Goal: Information Seeking & Learning: Learn about a topic

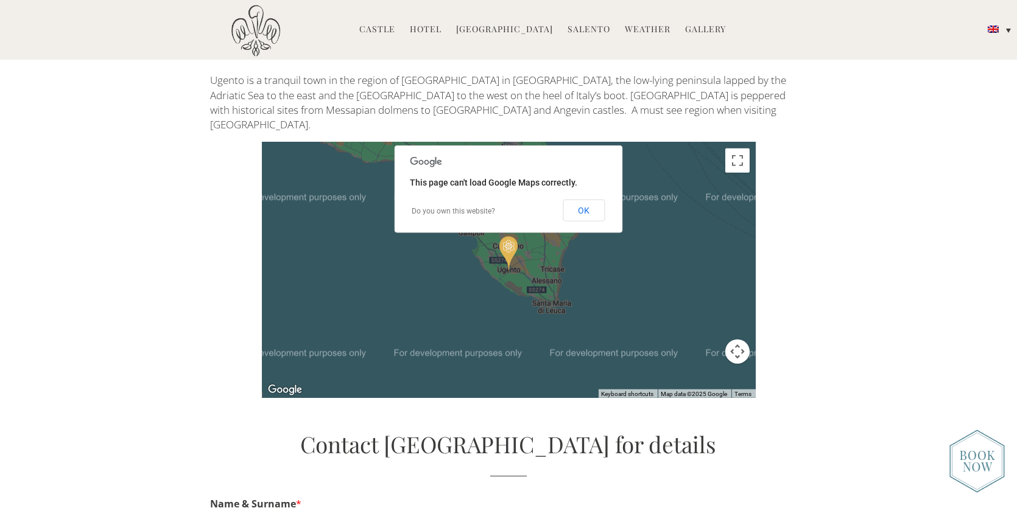
scroll to position [2983, 0]
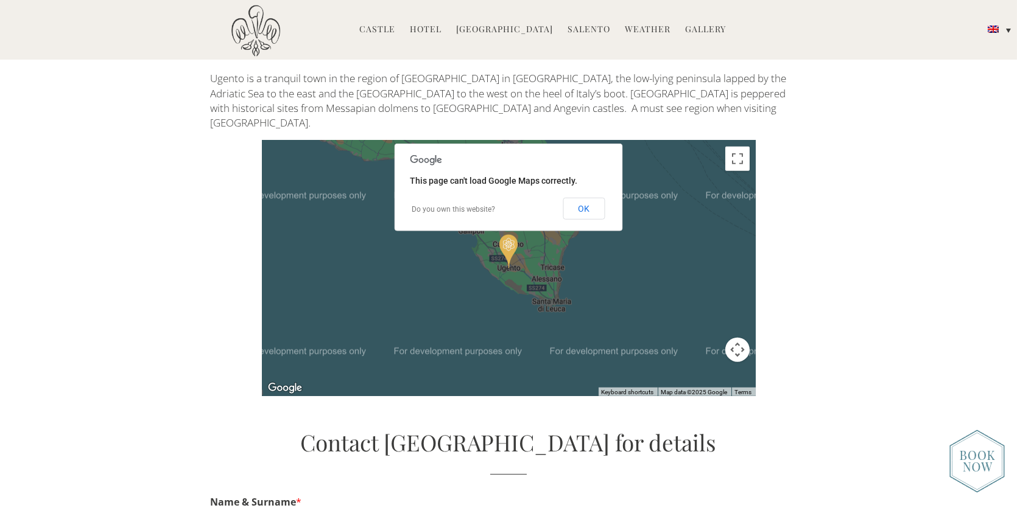
click at [734, 338] on button "Map camera controls" at bounding box center [737, 350] width 24 height 24
drag, startPoint x: 736, startPoint y: 152, endPoint x: 739, endPoint y: 196, distance: 44.5
click at [736, 151] on button "Toggle fullscreen view" at bounding box center [737, 159] width 24 height 24
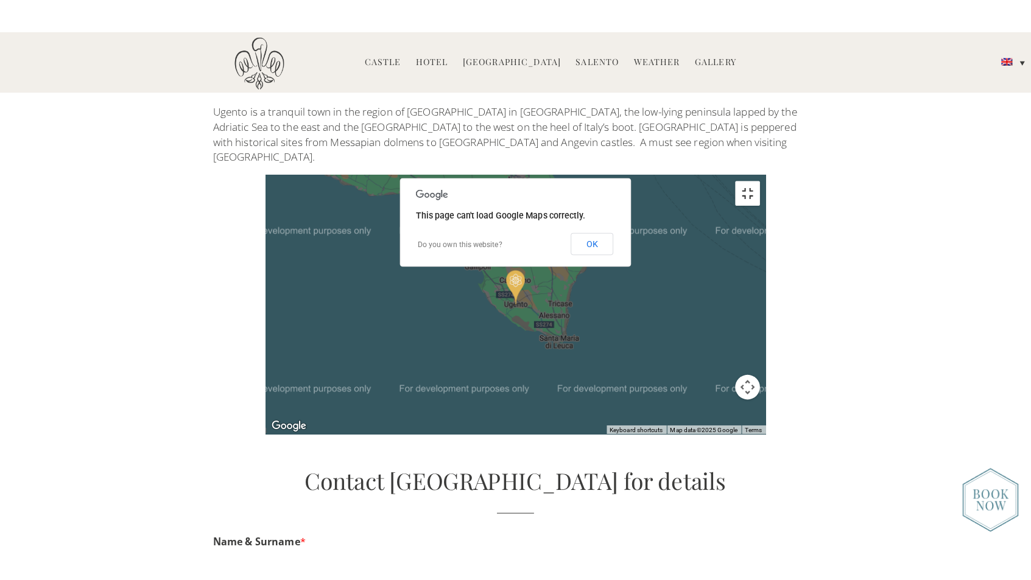
scroll to position [3014, 0]
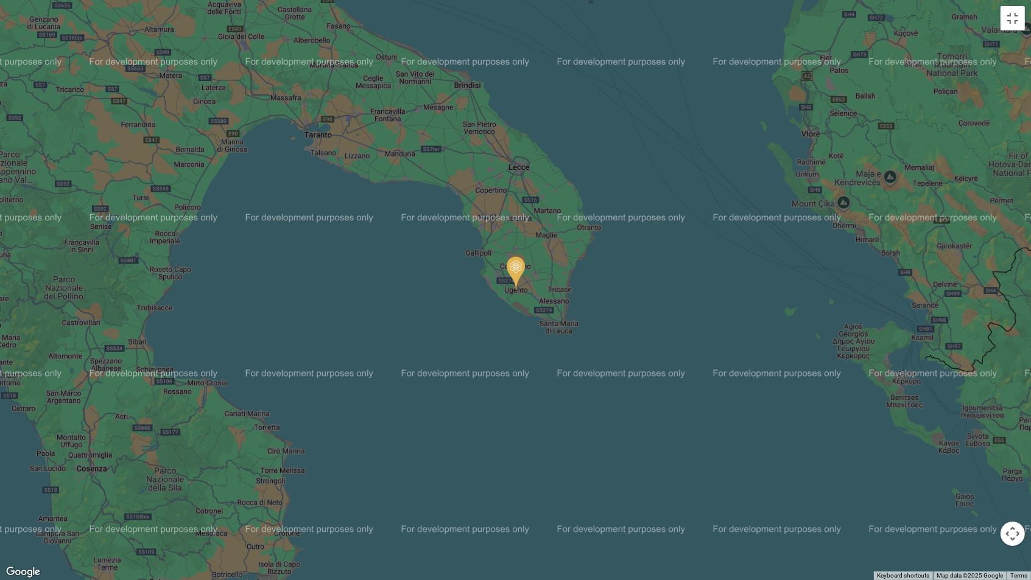
click at [582, 297] on div at bounding box center [515, 290] width 1031 height 580
click at [515, 274] on img "Castello di Ugento" at bounding box center [516, 273] width 18 height 34
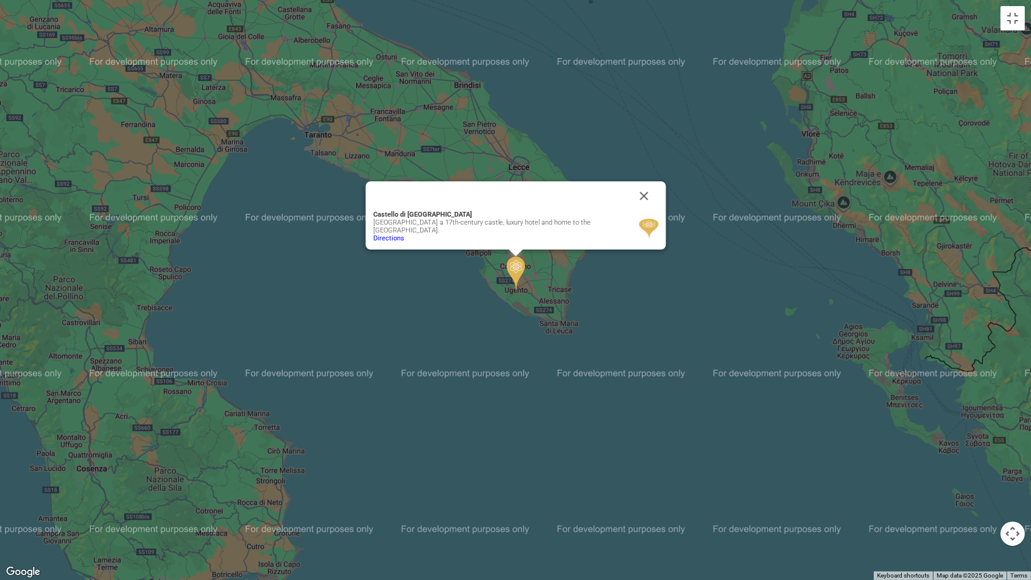
click at [597, 288] on div "Castello di Ugento Castello di Ugento a 17th-century castle, luxury hotel and h…" at bounding box center [515, 290] width 1031 height 580
click at [603, 298] on div "Castello di Ugento Castello di Ugento a 17th-century castle, luxury hotel and h…" at bounding box center [515, 290] width 1031 height 580
click at [636, 194] on button "Close" at bounding box center [643, 195] width 29 height 29
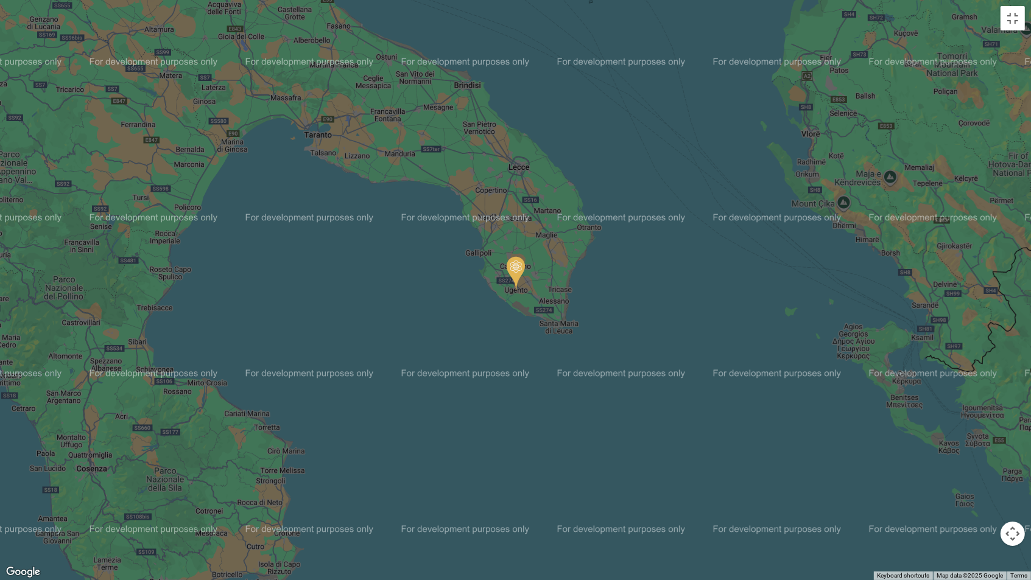
drag, startPoint x: 1008, startPoint y: 538, endPoint x: 968, endPoint y: 530, distance: 41.0
click at [968, 508] on div "Keyboard shortcuts Map Data Map data ©2025 Google Map data ©2025 Google 10 km C…" at bounding box center [515, 290] width 1031 height 580
drag, startPoint x: 841, startPoint y: 508, endPoint x: 899, endPoint y: 511, distance: 58.5
click at [899, 508] on div at bounding box center [515, 290] width 1031 height 580
click at [247, 168] on div at bounding box center [515, 290] width 1031 height 580
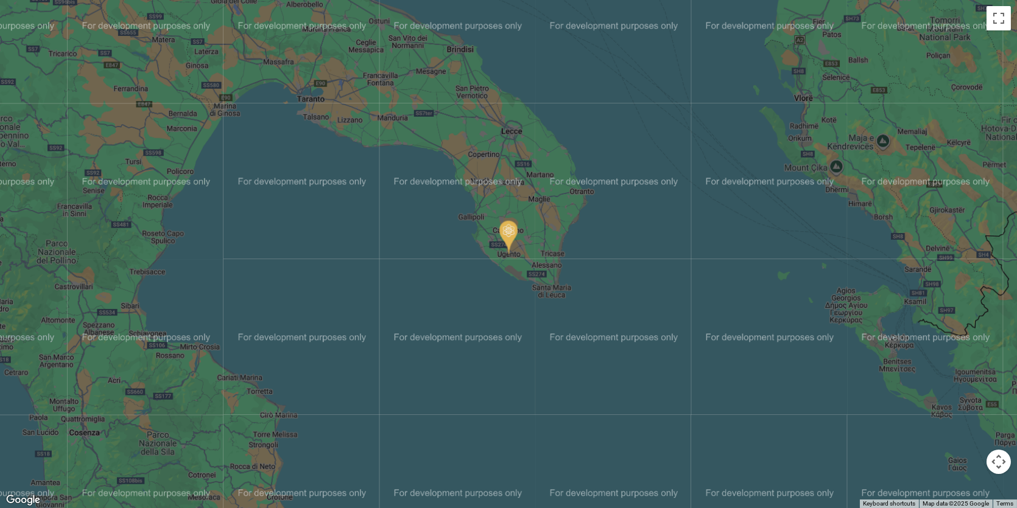
scroll to position [2070, 0]
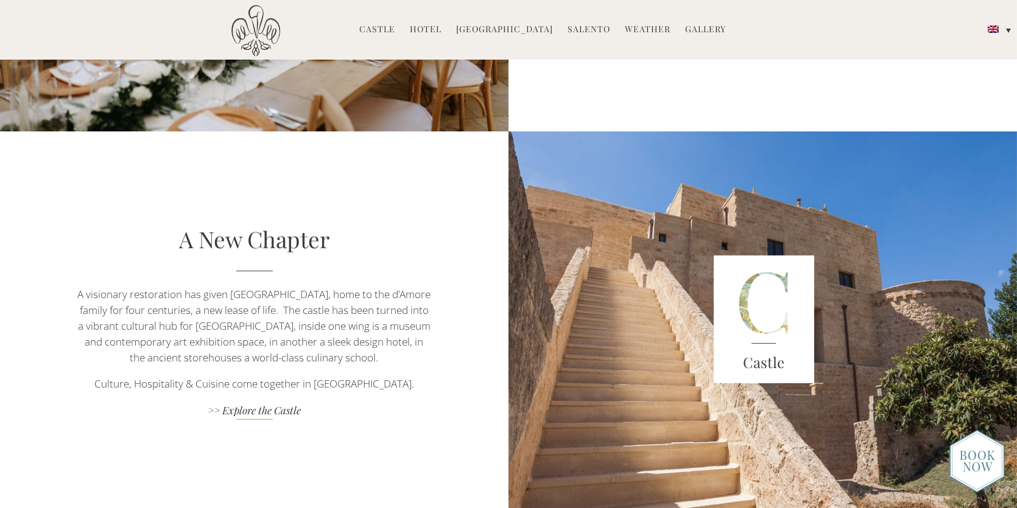
click at [269, 410] on link ">> Explore the Castle" at bounding box center [254, 412] width 356 height 16
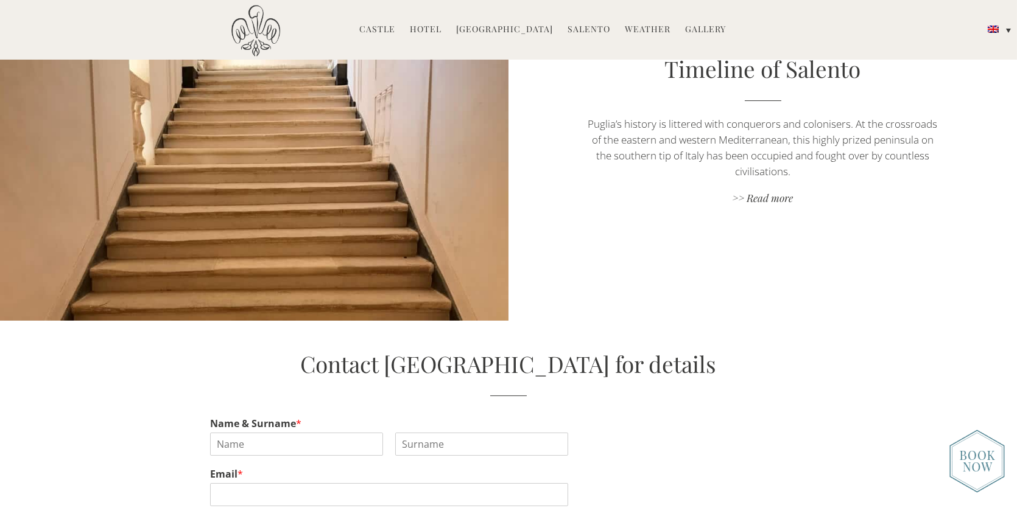
scroll to position [2923, 0]
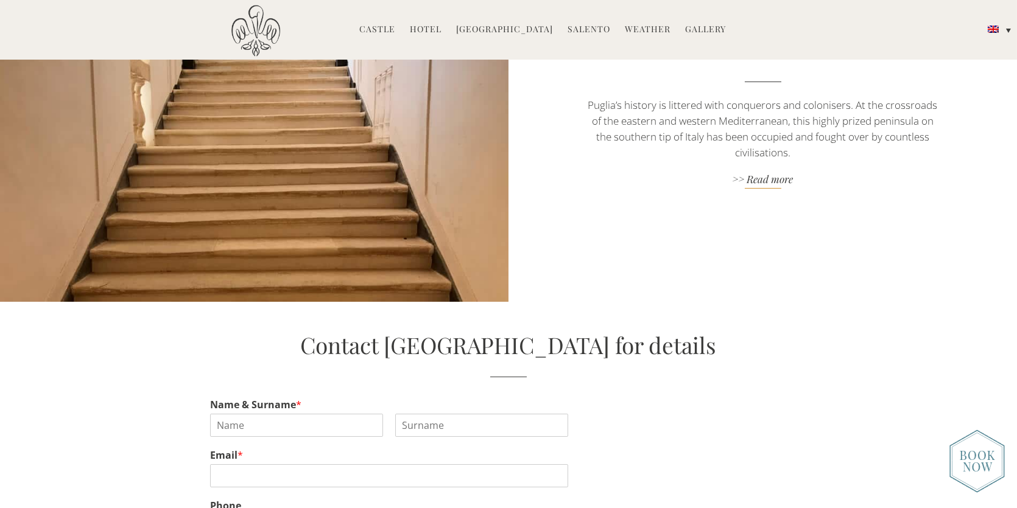
click at [756, 185] on link ">> Read more" at bounding box center [763, 180] width 356 height 16
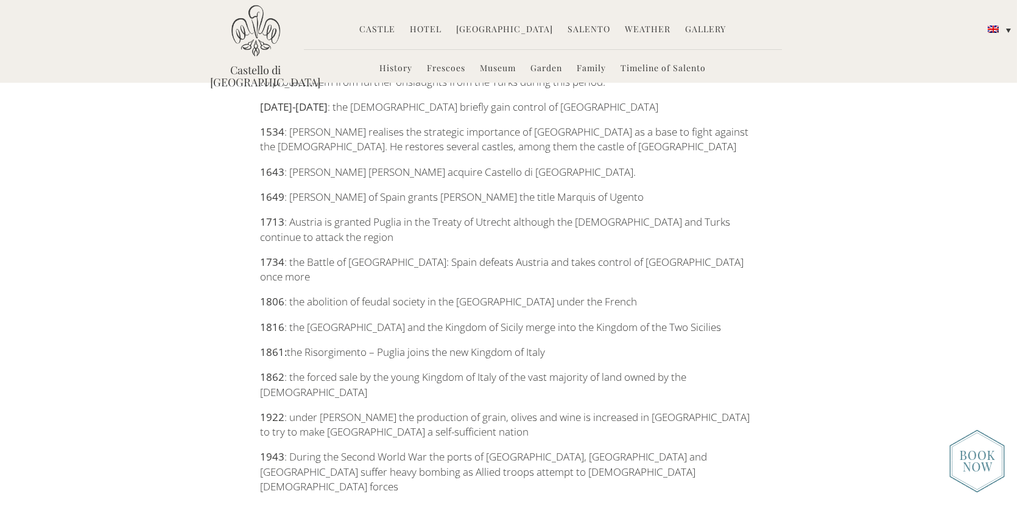
scroll to position [1644, 0]
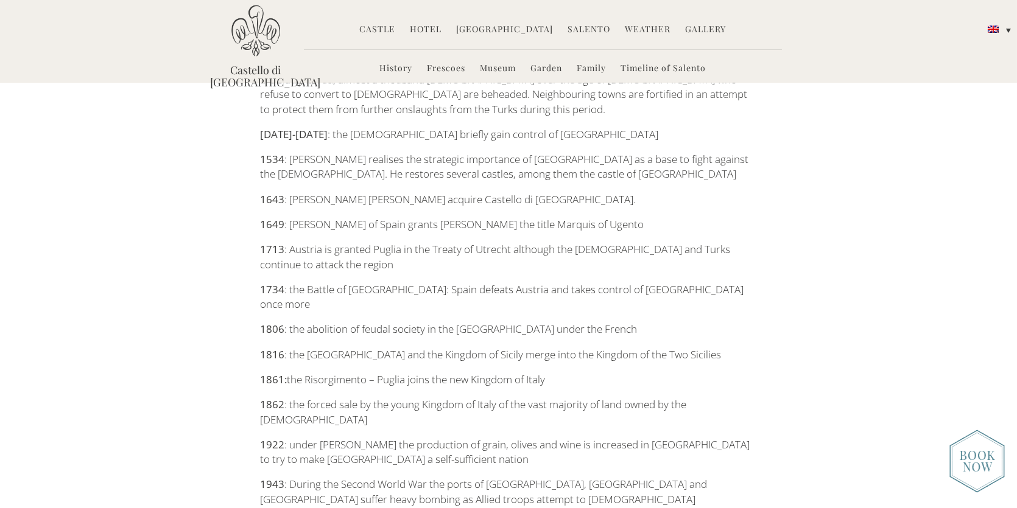
click at [427, 28] on link "Hotel" at bounding box center [426, 30] width 32 height 14
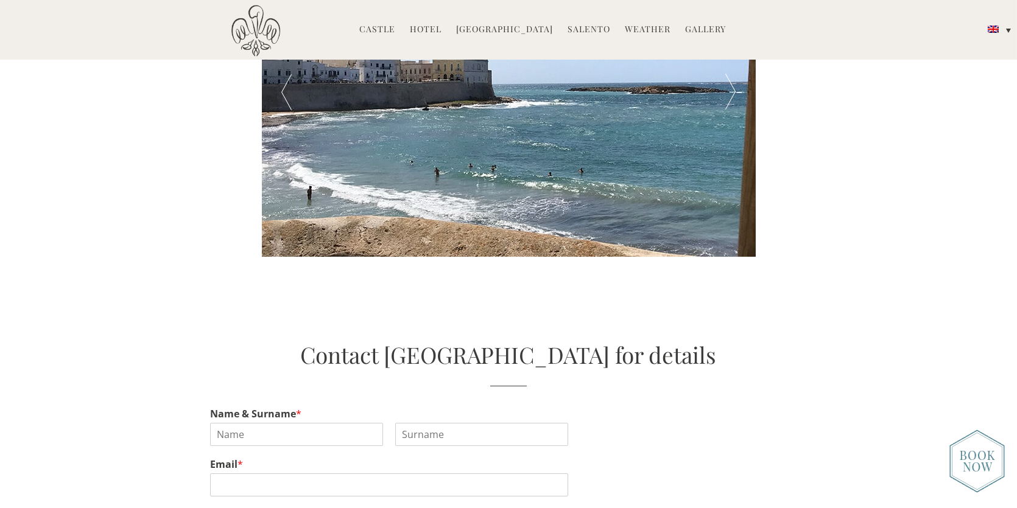
scroll to position [2435, 0]
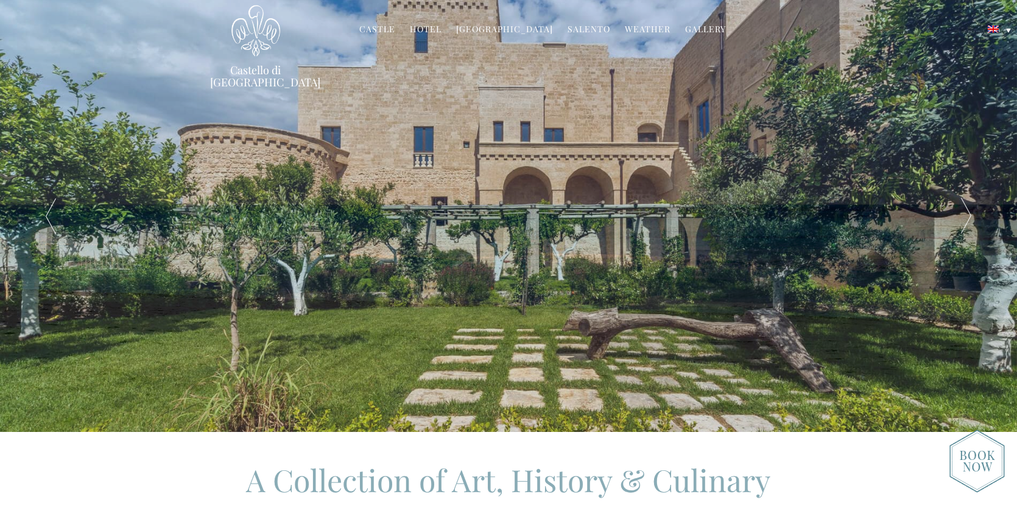
click at [424, 29] on link "Hotel" at bounding box center [426, 30] width 32 height 14
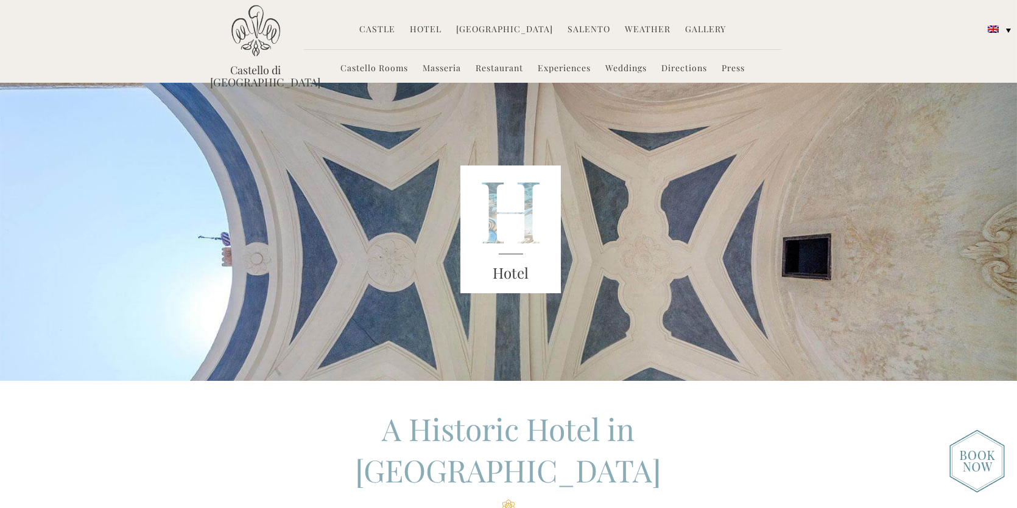
click at [382, 68] on link "Castello Rooms" at bounding box center [375, 69] width 68 height 14
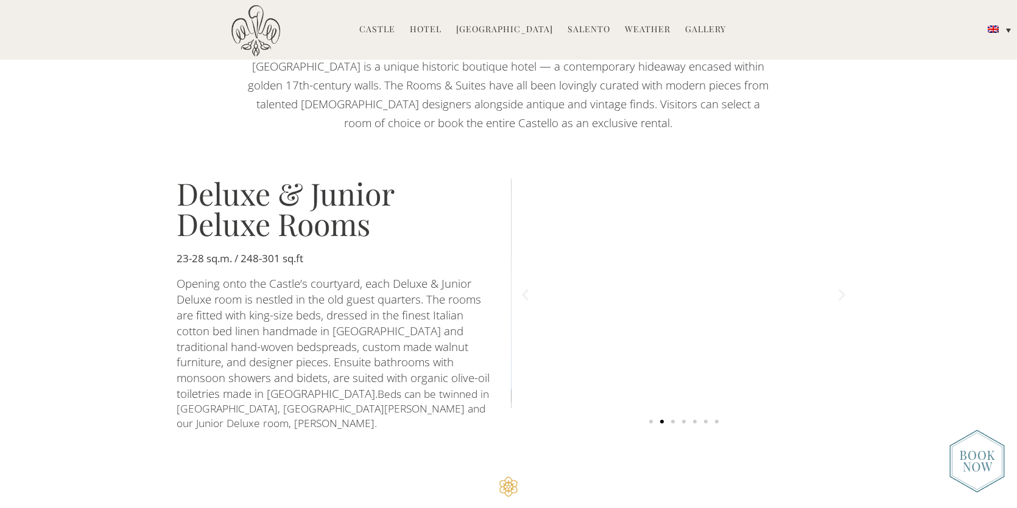
scroll to position [670, 0]
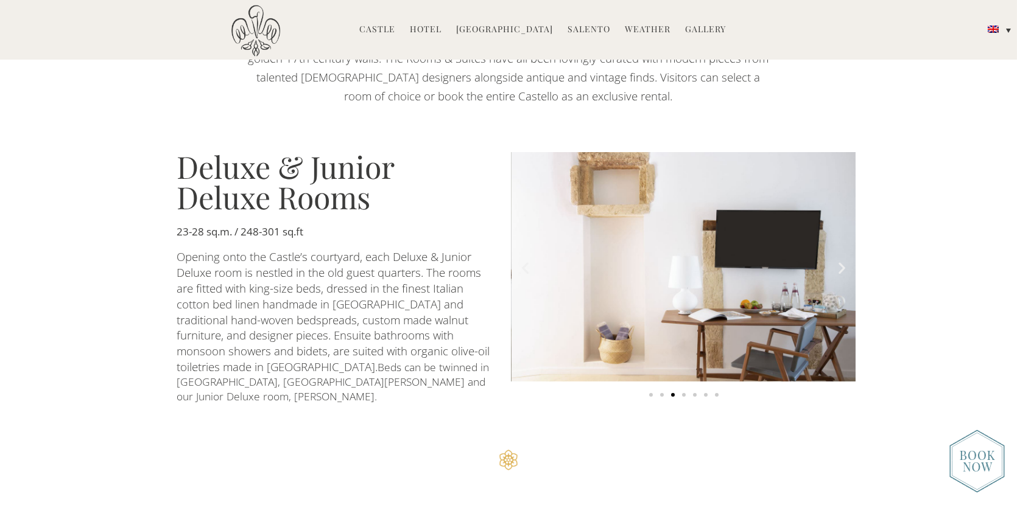
click at [838, 261] on icon "Next slide" at bounding box center [841, 268] width 15 height 15
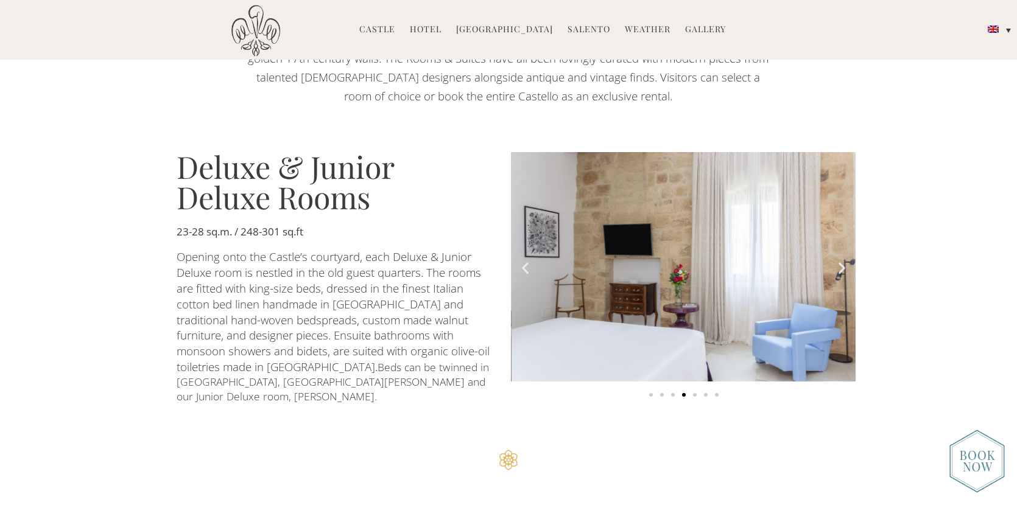
click at [838, 261] on icon "Next slide" at bounding box center [841, 268] width 15 height 15
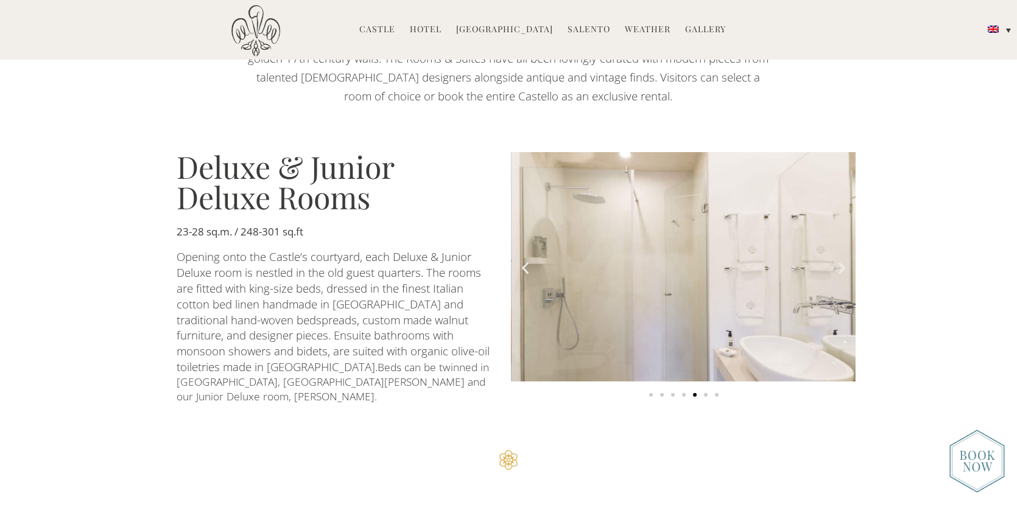
click at [838, 261] on icon "Next slide" at bounding box center [841, 268] width 15 height 15
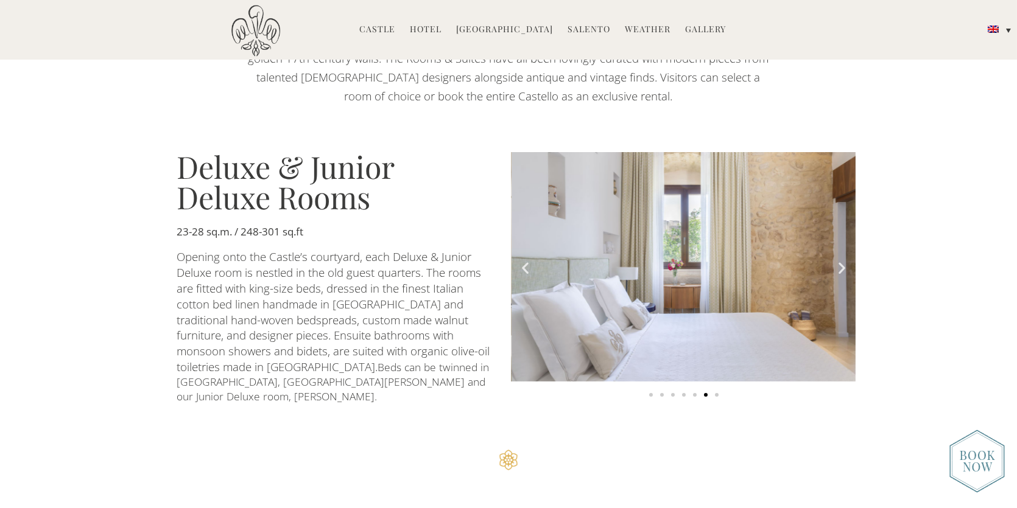
click at [838, 261] on icon "Next slide" at bounding box center [841, 268] width 15 height 15
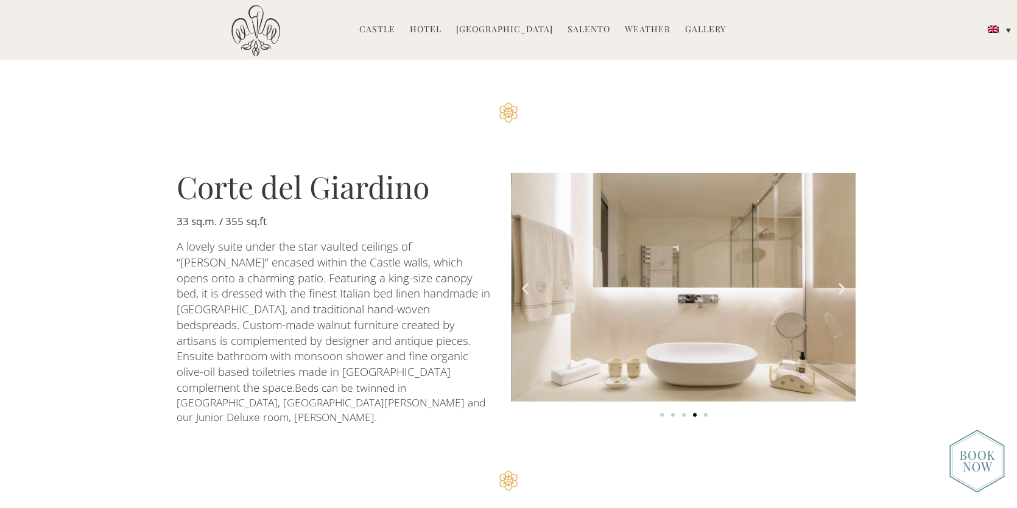
scroll to position [1035, 0]
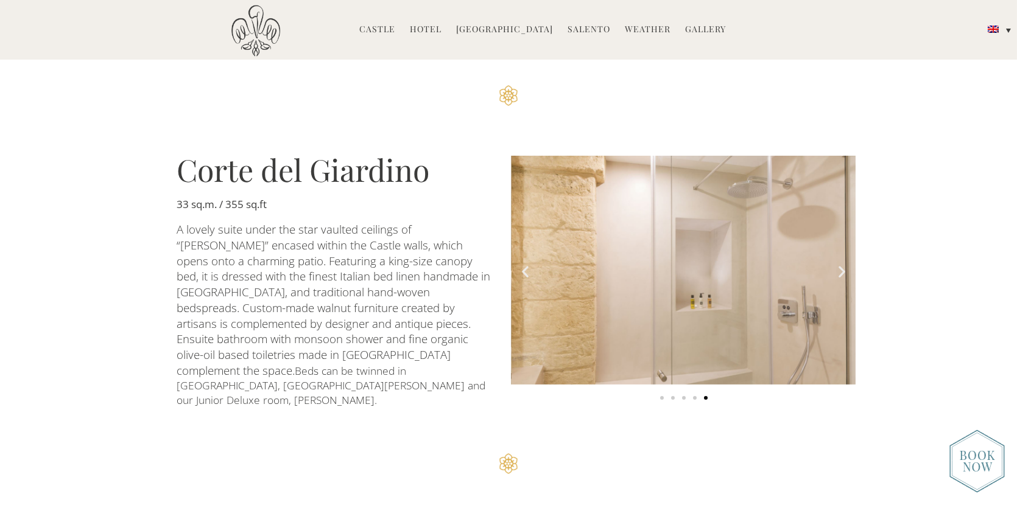
click at [840, 264] on icon "Next slide" at bounding box center [841, 271] width 15 height 15
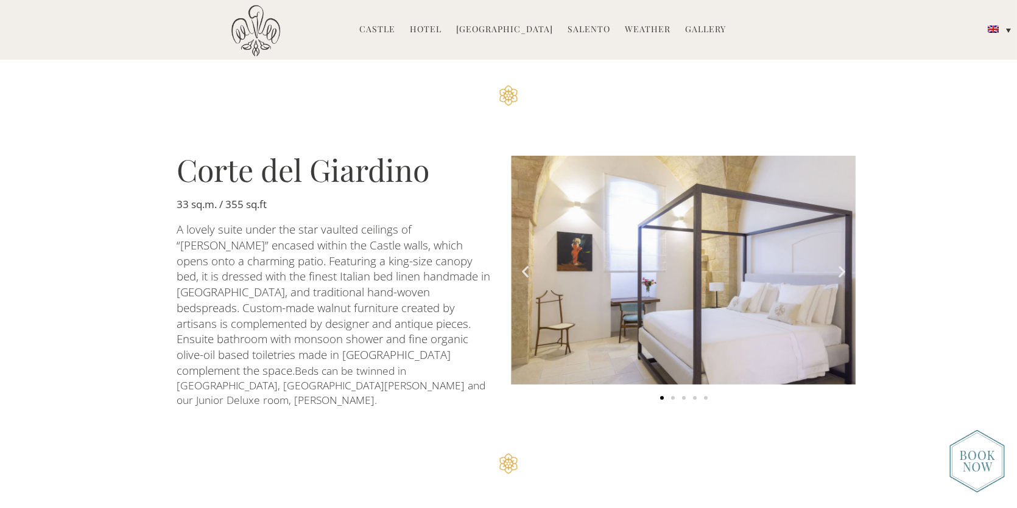
click at [840, 264] on icon "Next slide" at bounding box center [841, 271] width 15 height 15
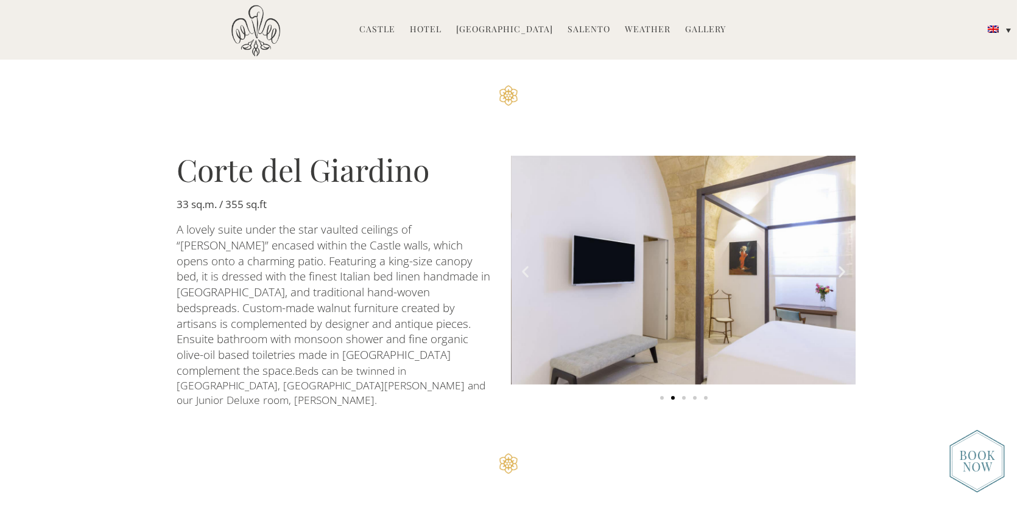
click at [840, 264] on icon "Next slide" at bounding box center [841, 271] width 15 height 15
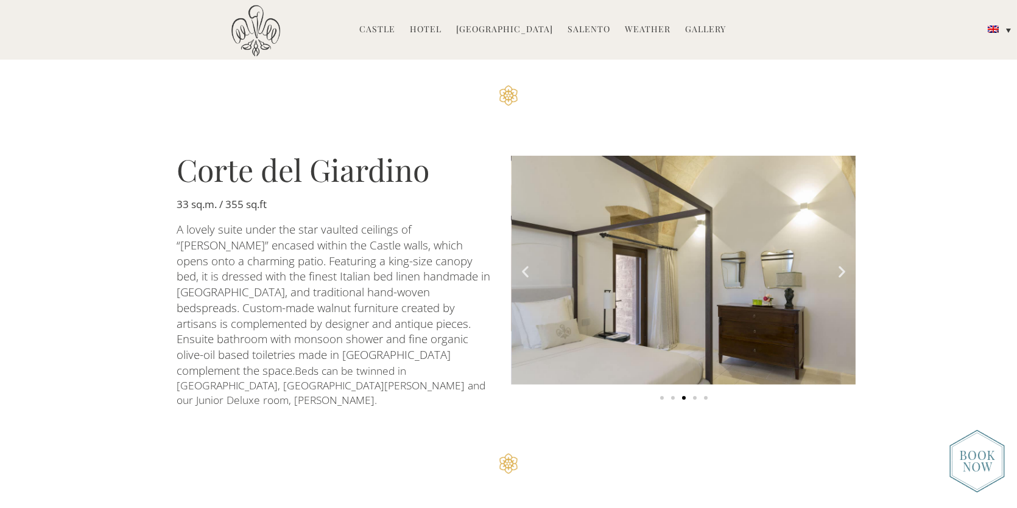
click at [840, 264] on icon "Next slide" at bounding box center [841, 271] width 15 height 15
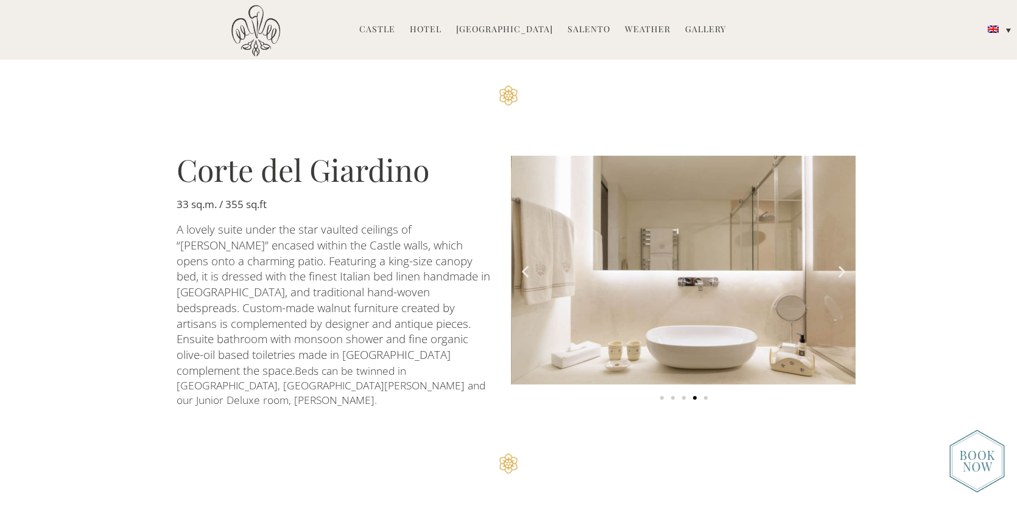
click at [840, 264] on icon "Next slide" at bounding box center [841, 271] width 15 height 15
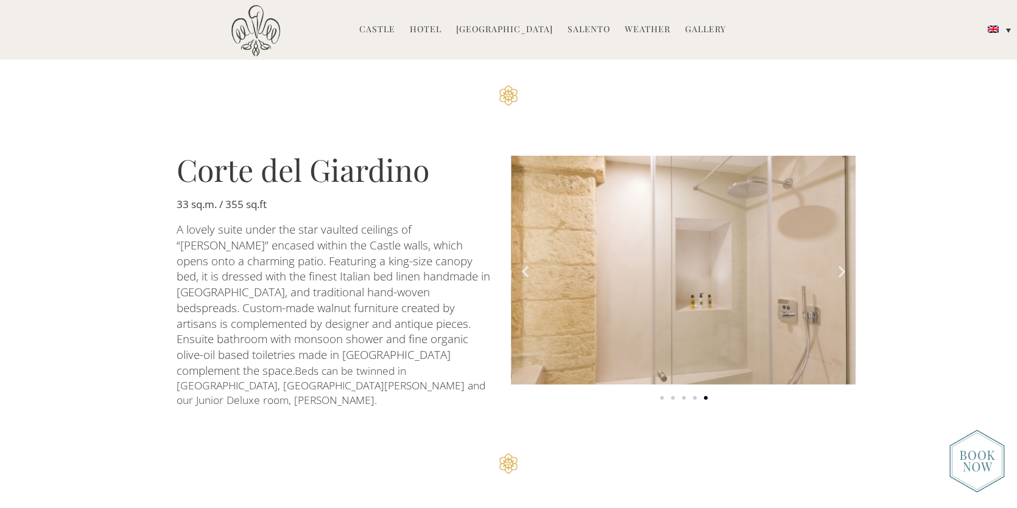
click at [840, 264] on icon "Next slide" at bounding box center [841, 271] width 15 height 15
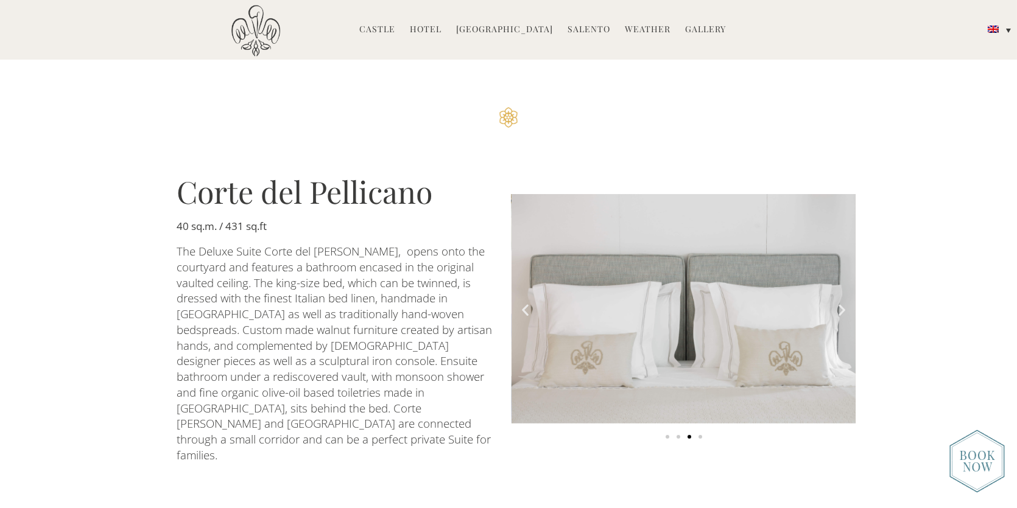
scroll to position [1401, 0]
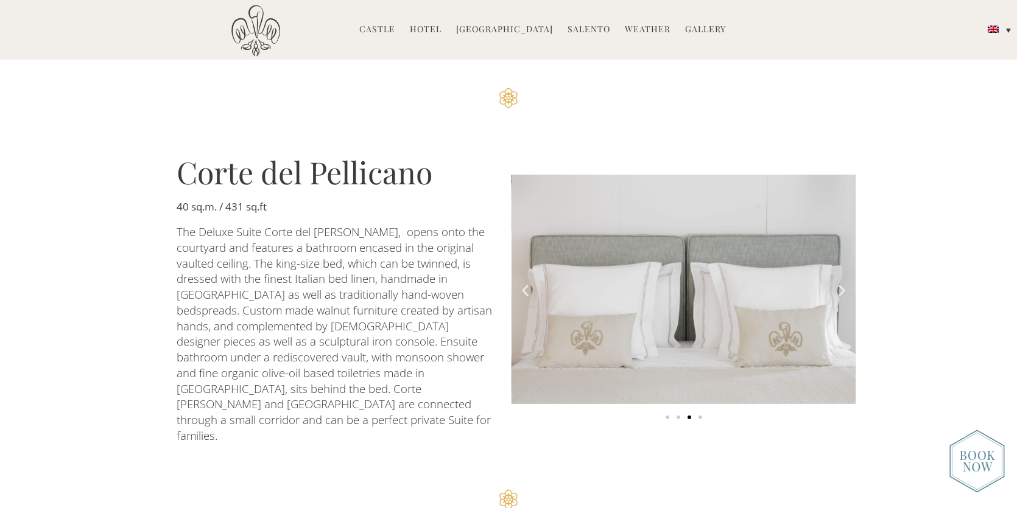
click at [842, 284] on icon "Next slide" at bounding box center [841, 291] width 15 height 15
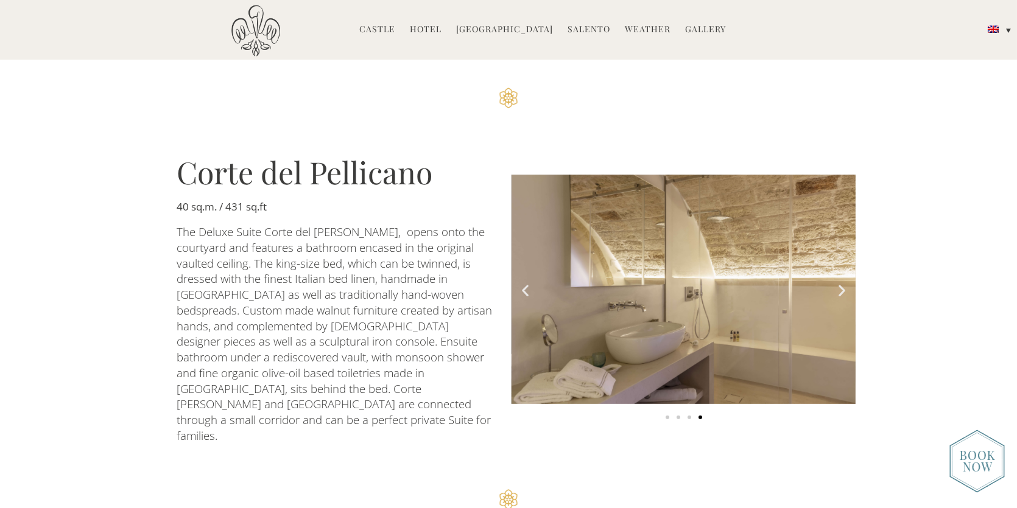
click at [842, 284] on icon "Next slide" at bounding box center [841, 291] width 15 height 15
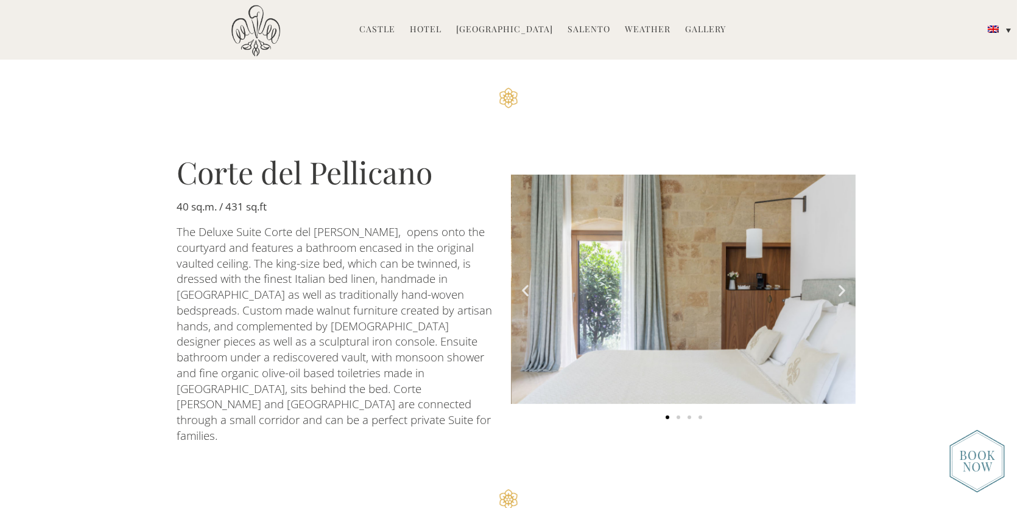
click at [842, 284] on icon "Next slide" at bounding box center [841, 291] width 15 height 15
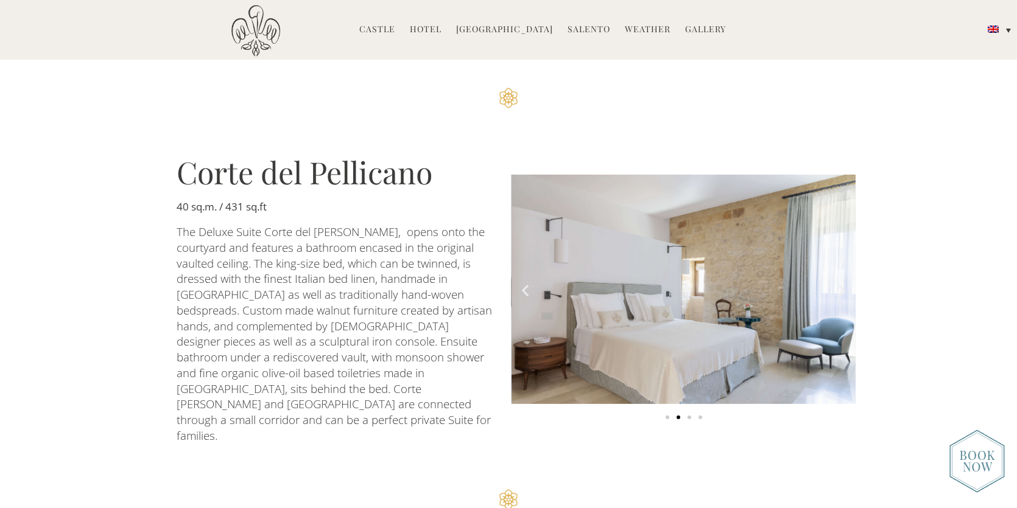
click at [842, 284] on icon "Next slide" at bounding box center [841, 291] width 15 height 15
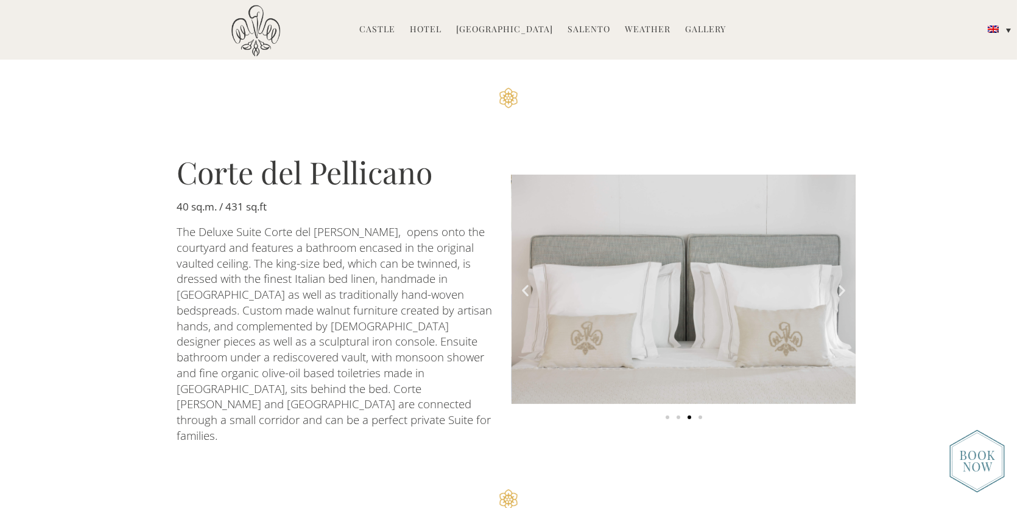
click at [842, 284] on icon "Next slide" at bounding box center [841, 291] width 15 height 15
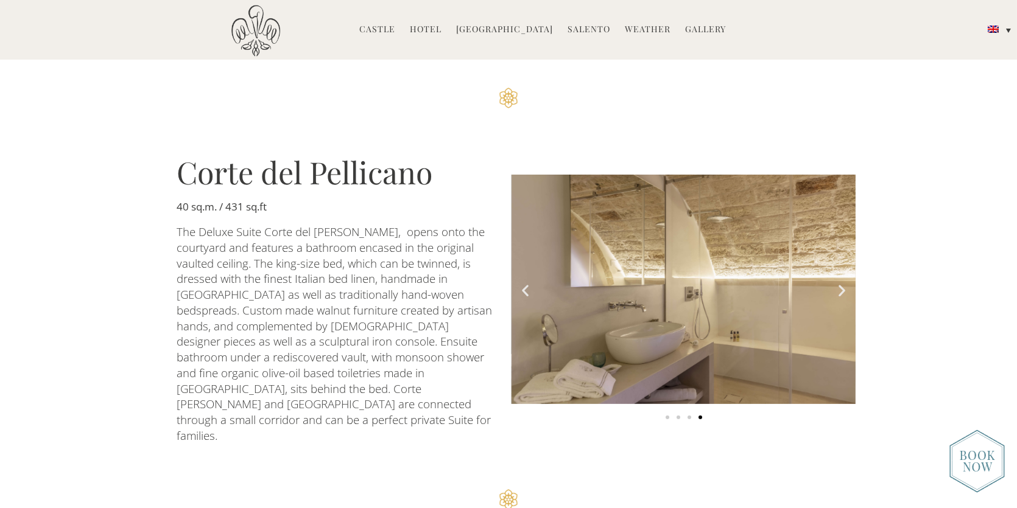
click at [842, 284] on icon "Next slide" at bounding box center [841, 291] width 15 height 15
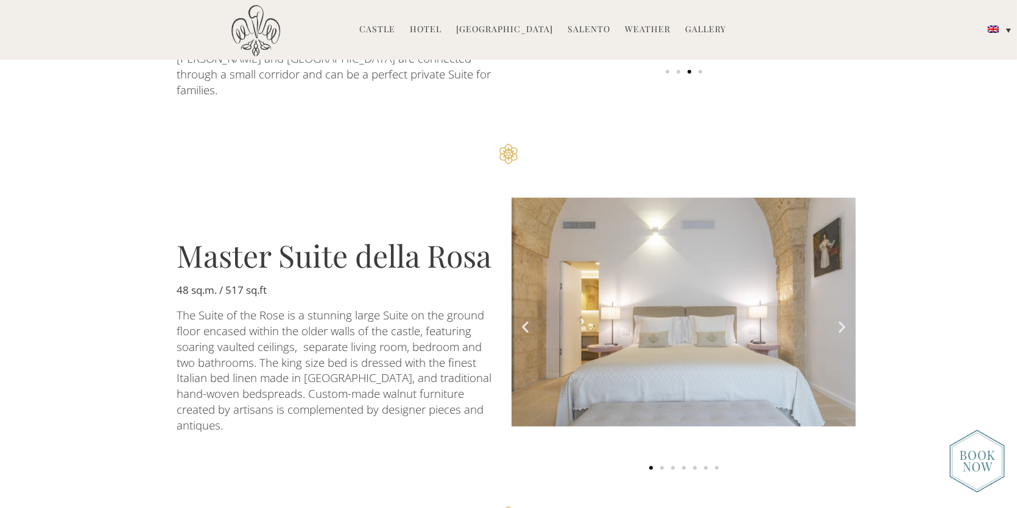
scroll to position [1765, 0]
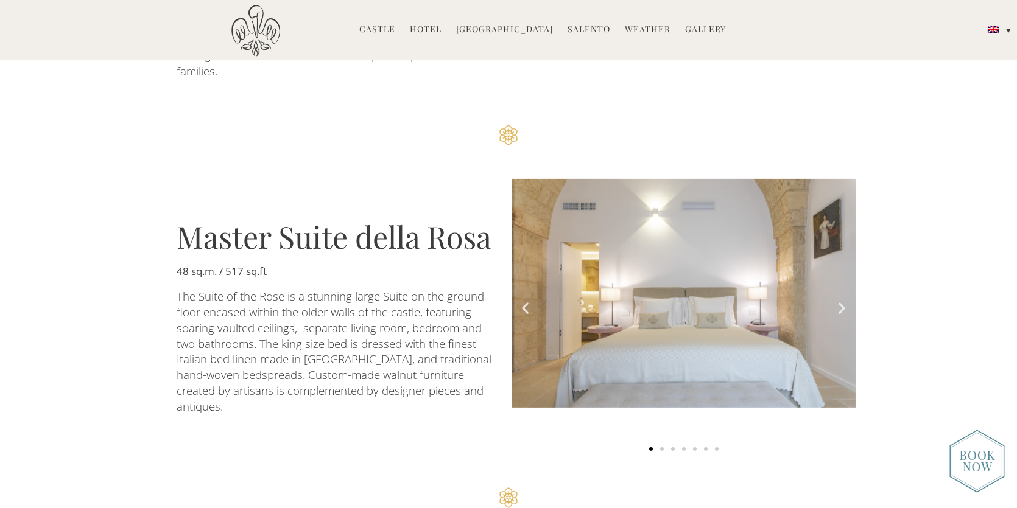
click at [842, 301] on icon "Next slide" at bounding box center [841, 308] width 15 height 15
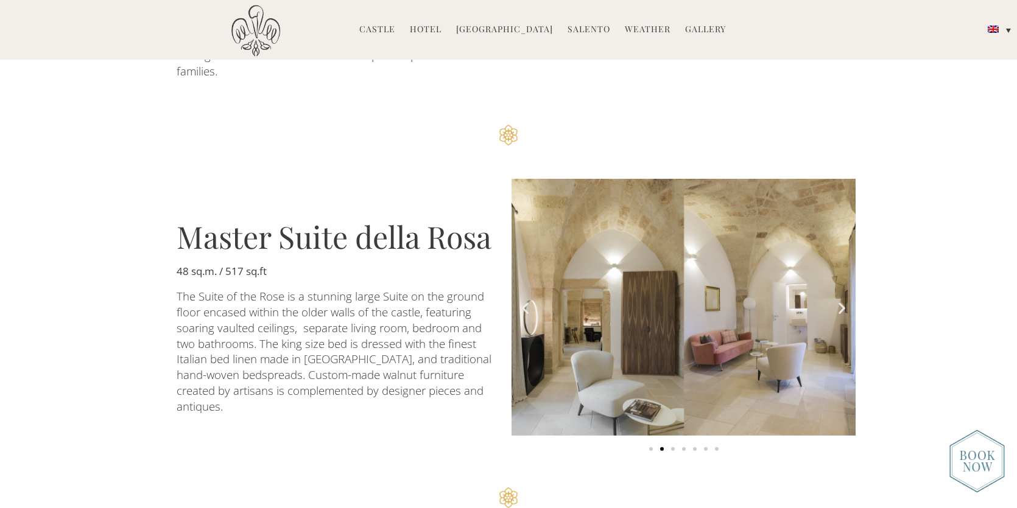
click at [842, 301] on icon "Next slide" at bounding box center [841, 308] width 15 height 15
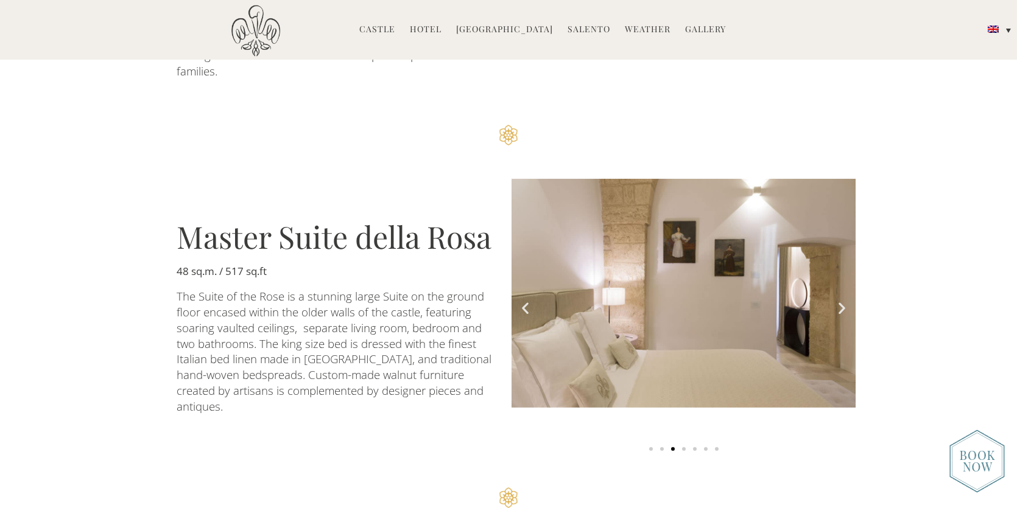
click at [842, 301] on icon "Next slide" at bounding box center [841, 308] width 15 height 15
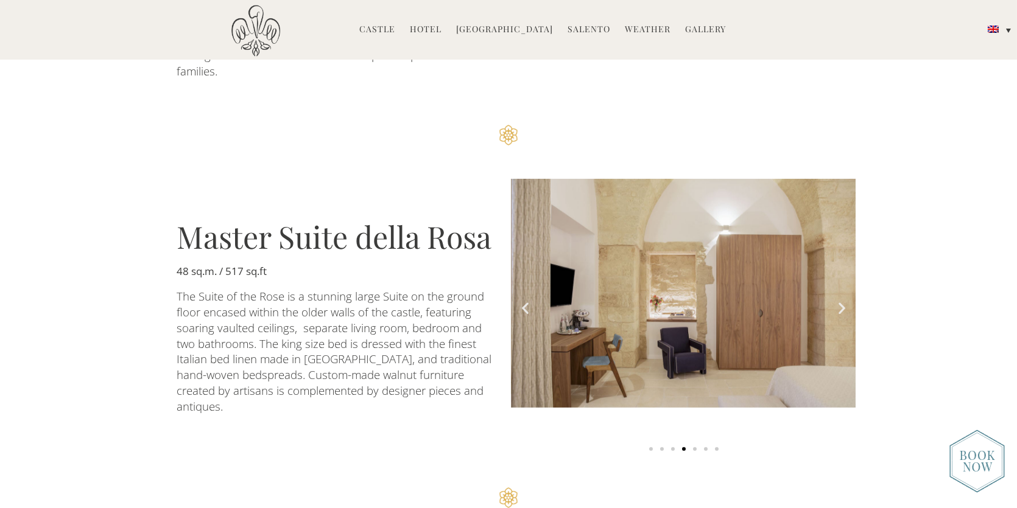
click at [842, 301] on icon "Next slide" at bounding box center [841, 308] width 15 height 15
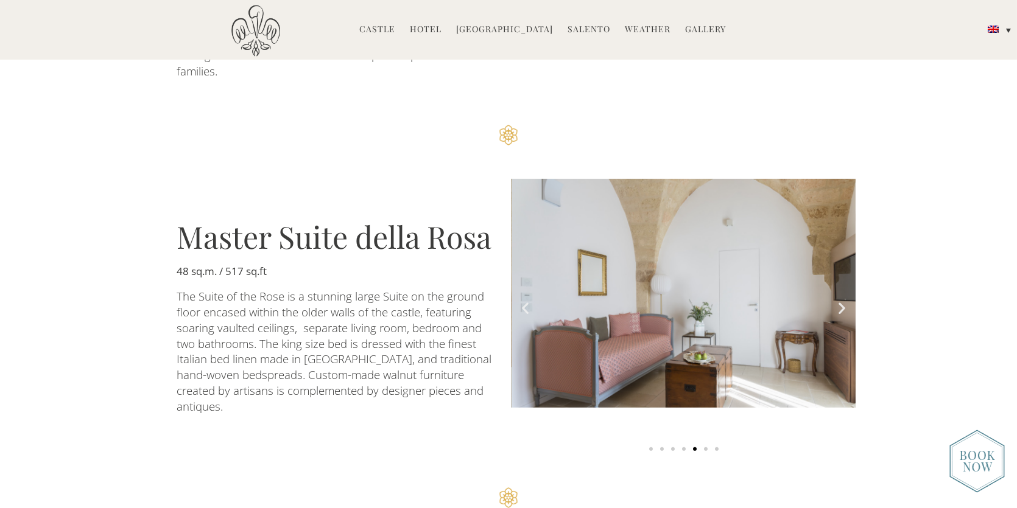
click at [842, 301] on icon "Next slide" at bounding box center [841, 308] width 15 height 15
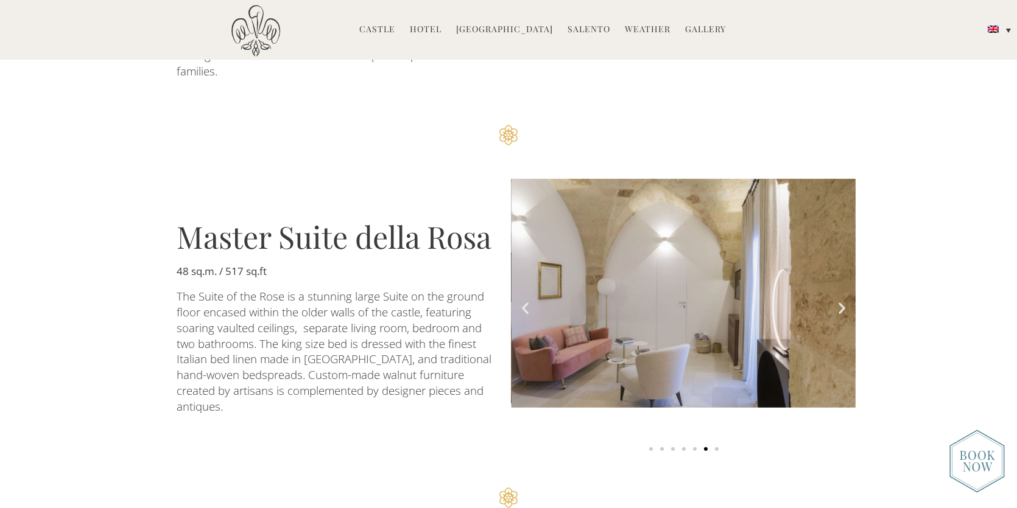
click at [842, 301] on icon "Next slide" at bounding box center [841, 308] width 15 height 15
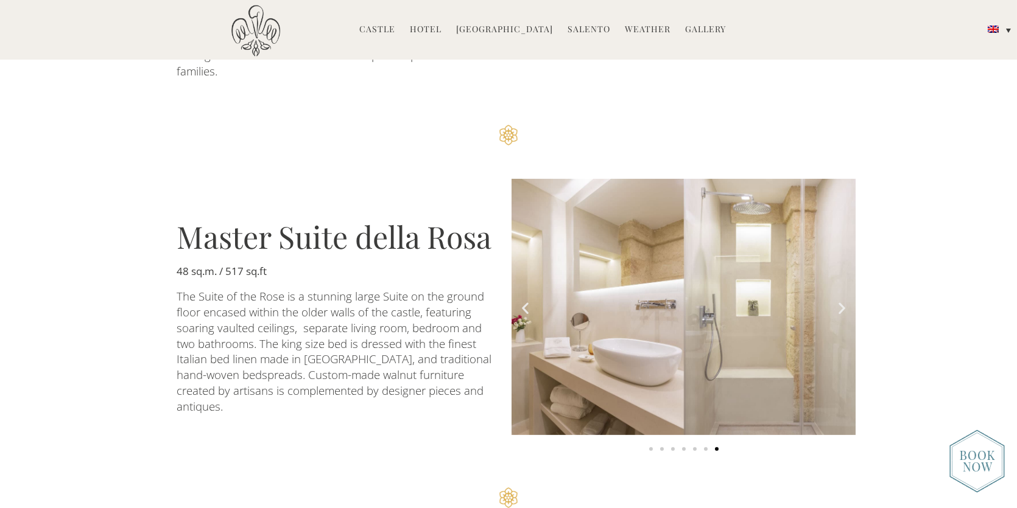
click at [842, 301] on icon "Next slide" at bounding box center [841, 308] width 15 height 15
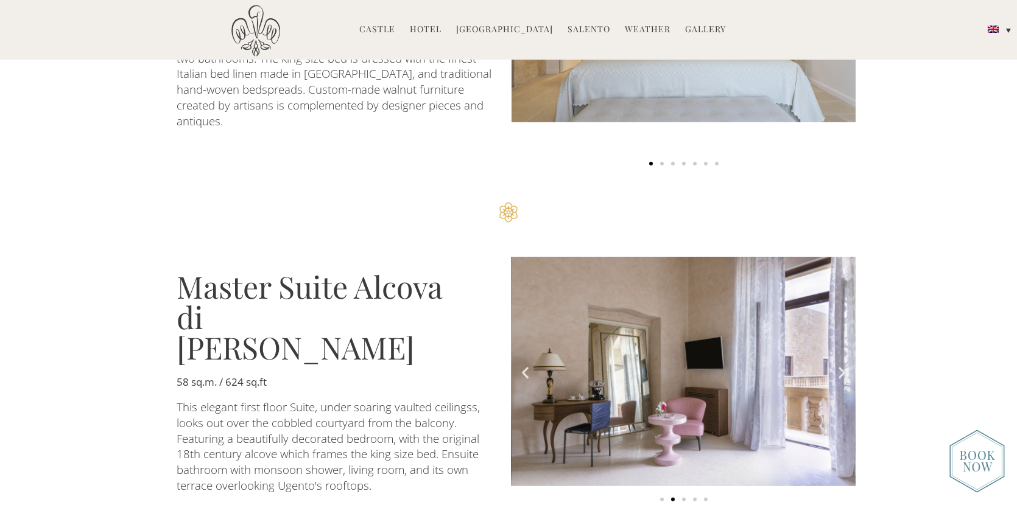
scroll to position [2070, 0]
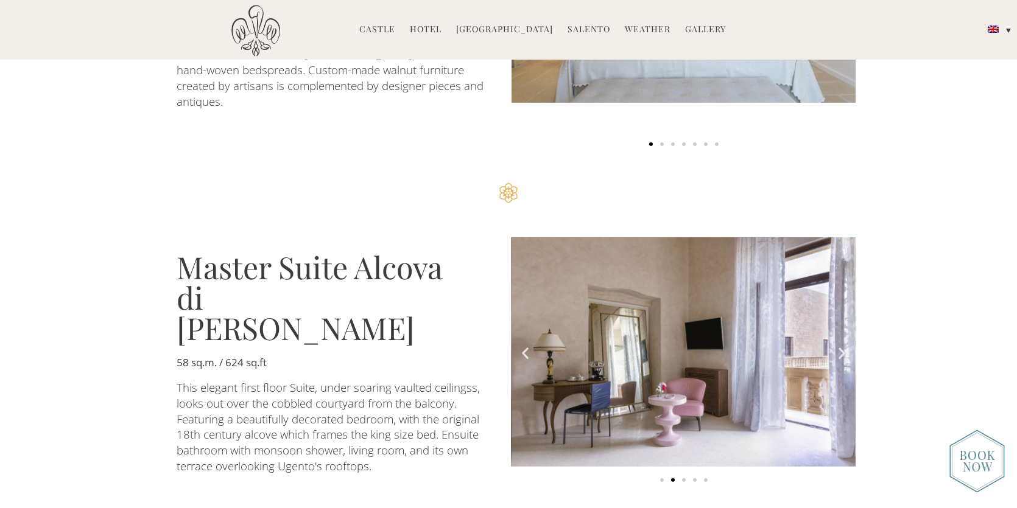
click at [839, 347] on icon "Next slide" at bounding box center [841, 354] width 15 height 15
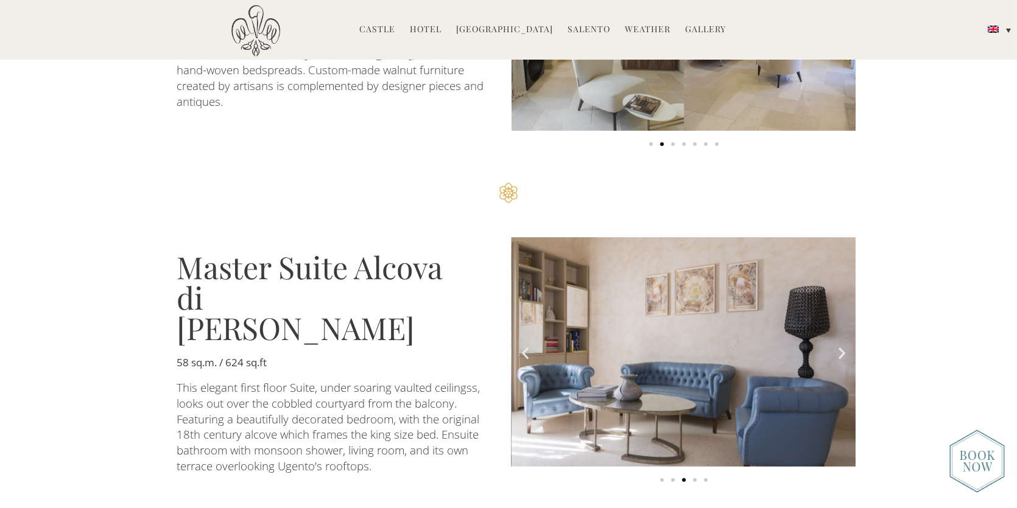
click at [839, 347] on icon "Next slide" at bounding box center [841, 354] width 15 height 15
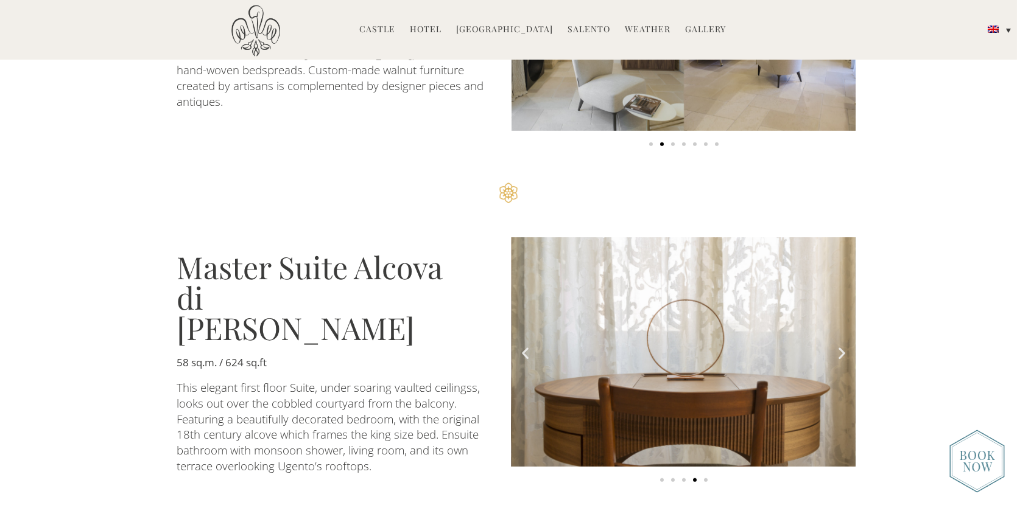
click at [839, 347] on icon "Next slide" at bounding box center [841, 354] width 15 height 15
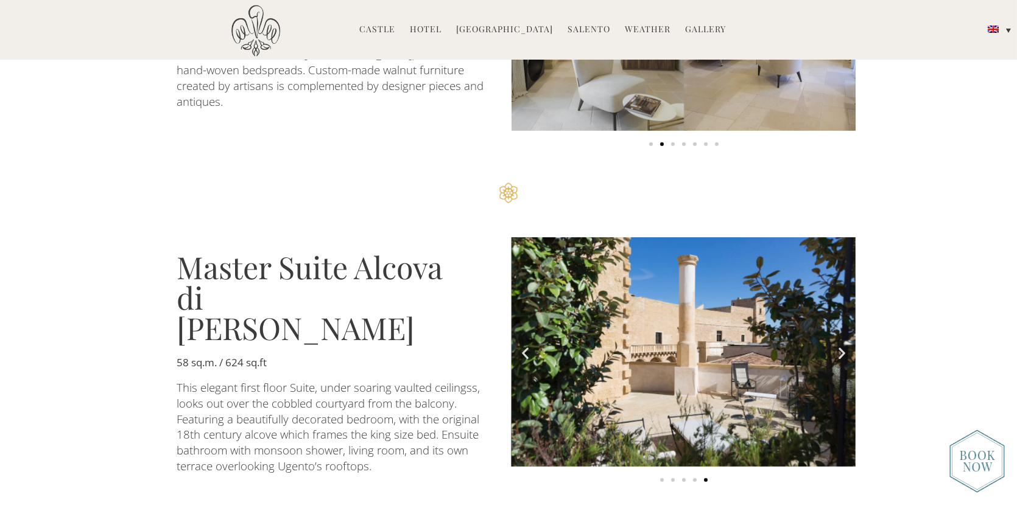
click at [839, 347] on icon "Next slide" at bounding box center [841, 354] width 15 height 15
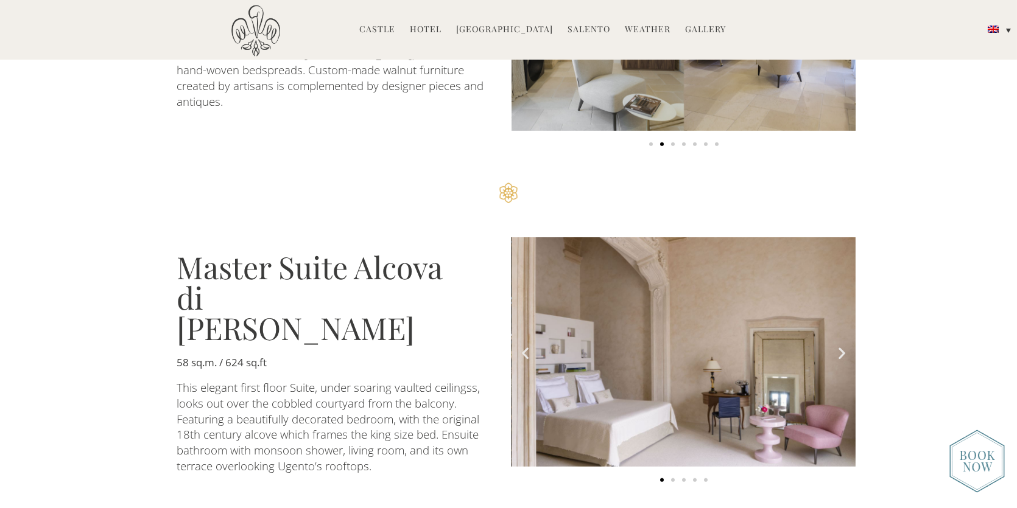
click at [839, 347] on icon "Next slide" at bounding box center [841, 354] width 15 height 15
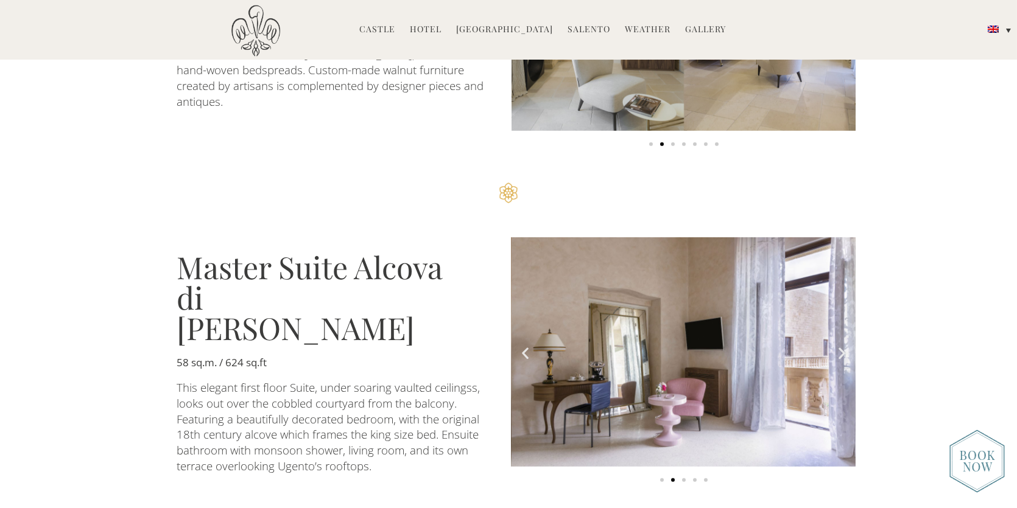
click at [839, 347] on icon "Next slide" at bounding box center [841, 354] width 15 height 15
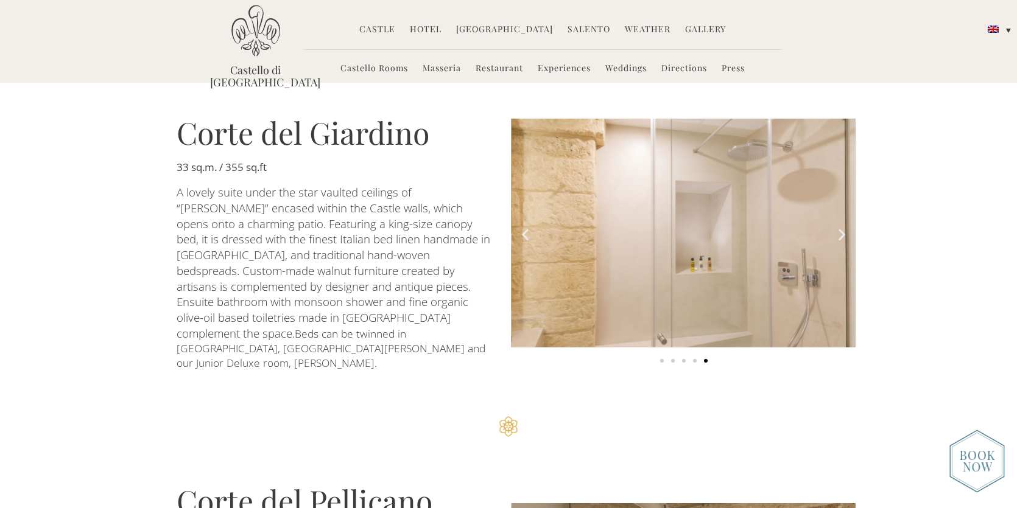
scroll to position [1035, 0]
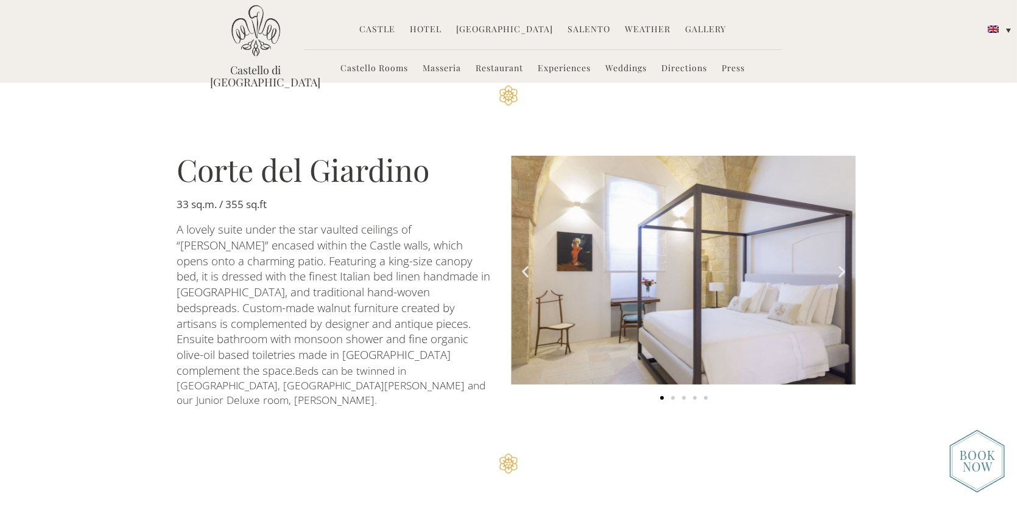
click at [442, 71] on link "Masseria" at bounding box center [442, 69] width 38 height 14
click at [484, 70] on link "Restaurant" at bounding box center [499, 69] width 47 height 14
click at [566, 69] on link "Experiences" at bounding box center [564, 69] width 53 height 14
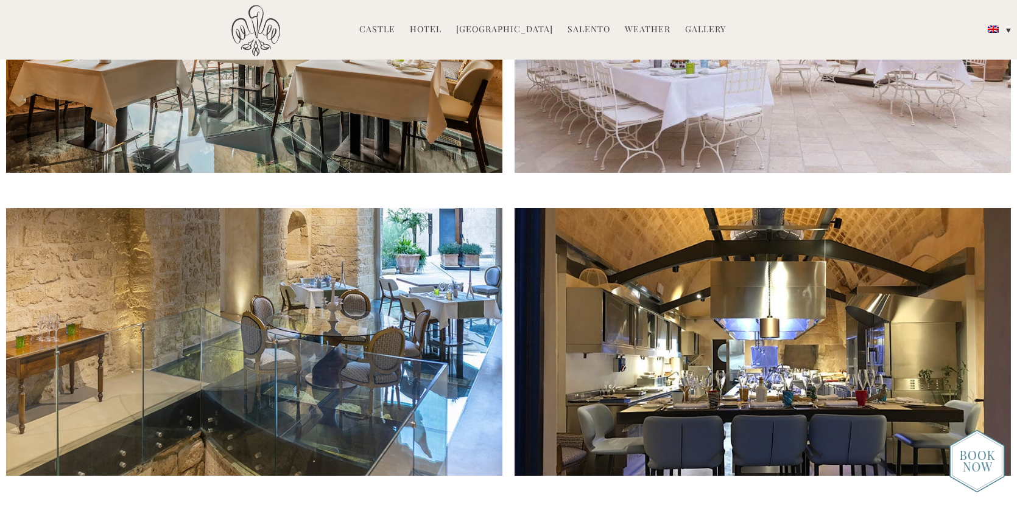
scroll to position [913, 0]
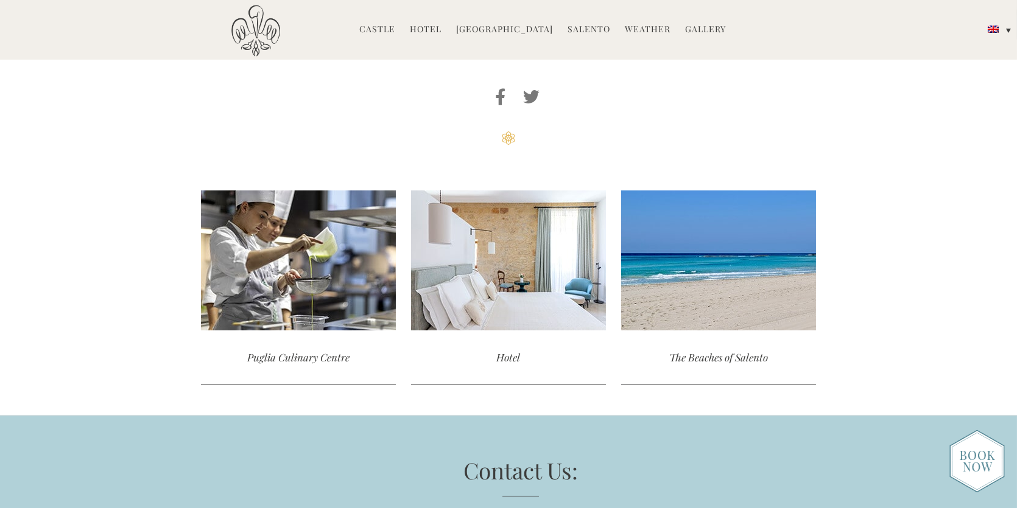
scroll to position [4141, 0]
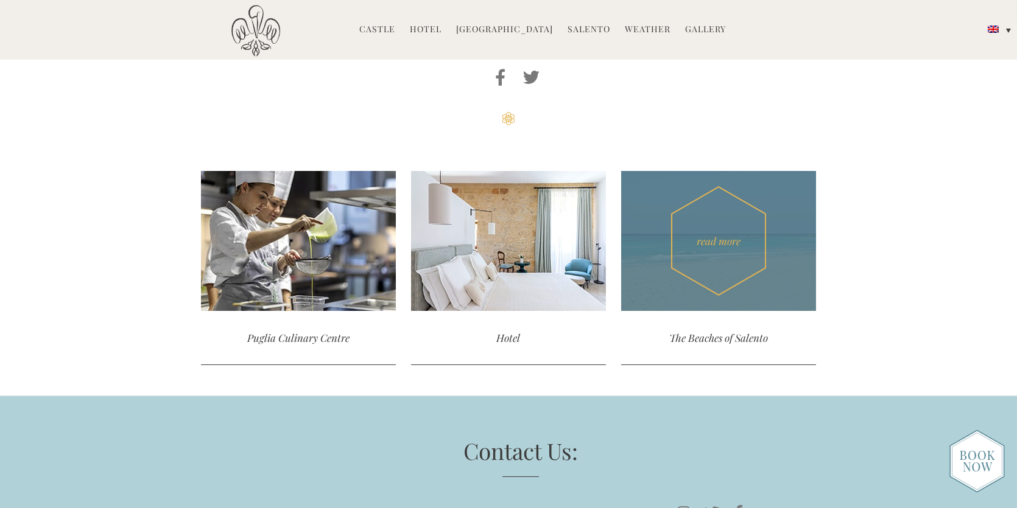
click at [740, 339] on div "The Beaches of Salento" at bounding box center [718, 338] width 195 height 54
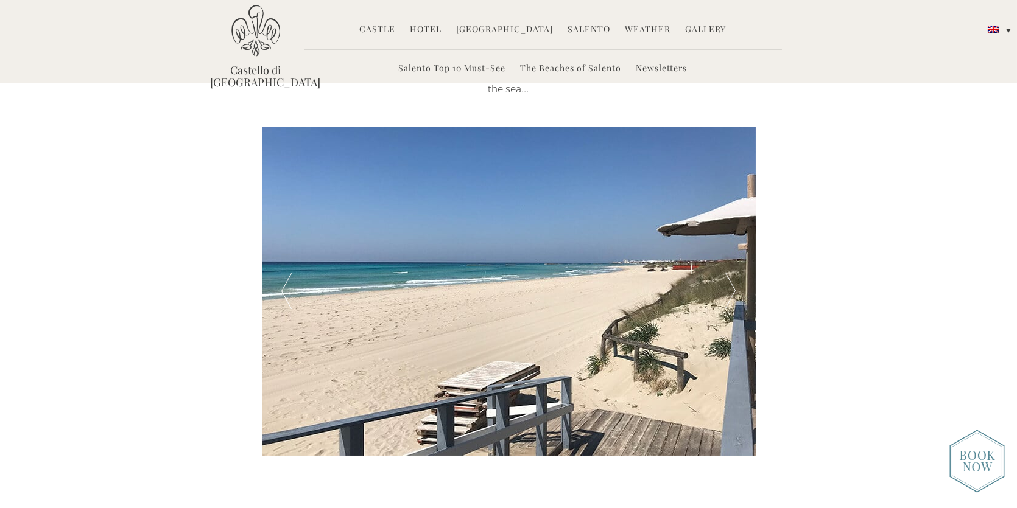
scroll to position [426, 0]
